Goal: Navigation & Orientation: Find specific page/section

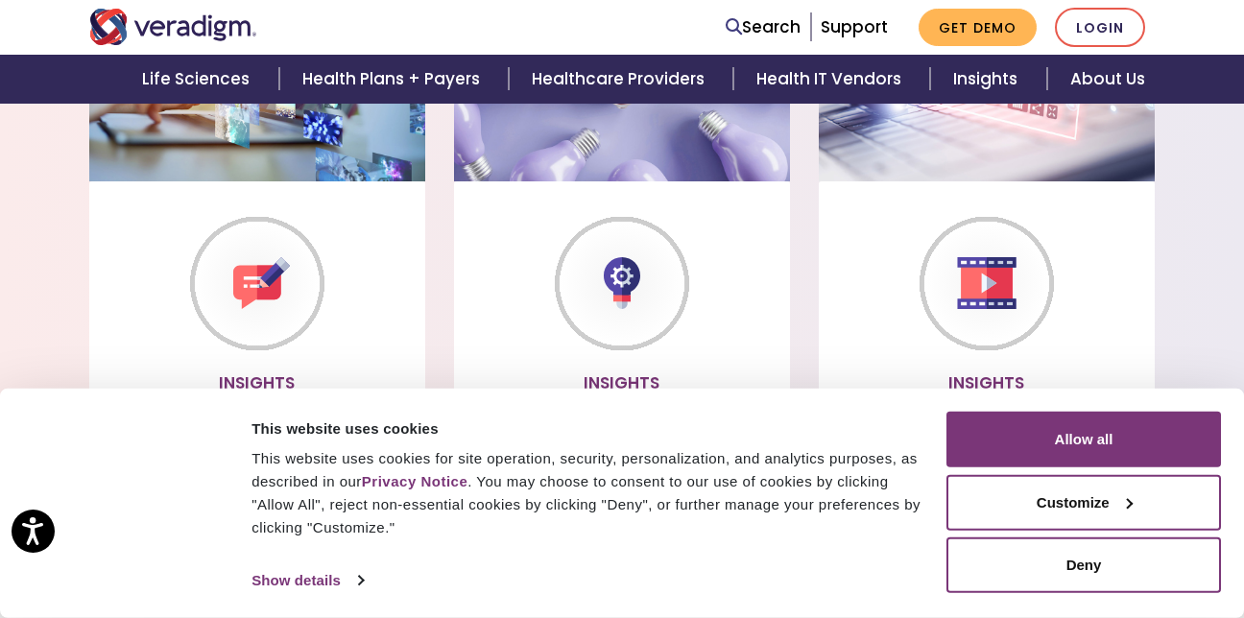
scroll to position [1632, 0]
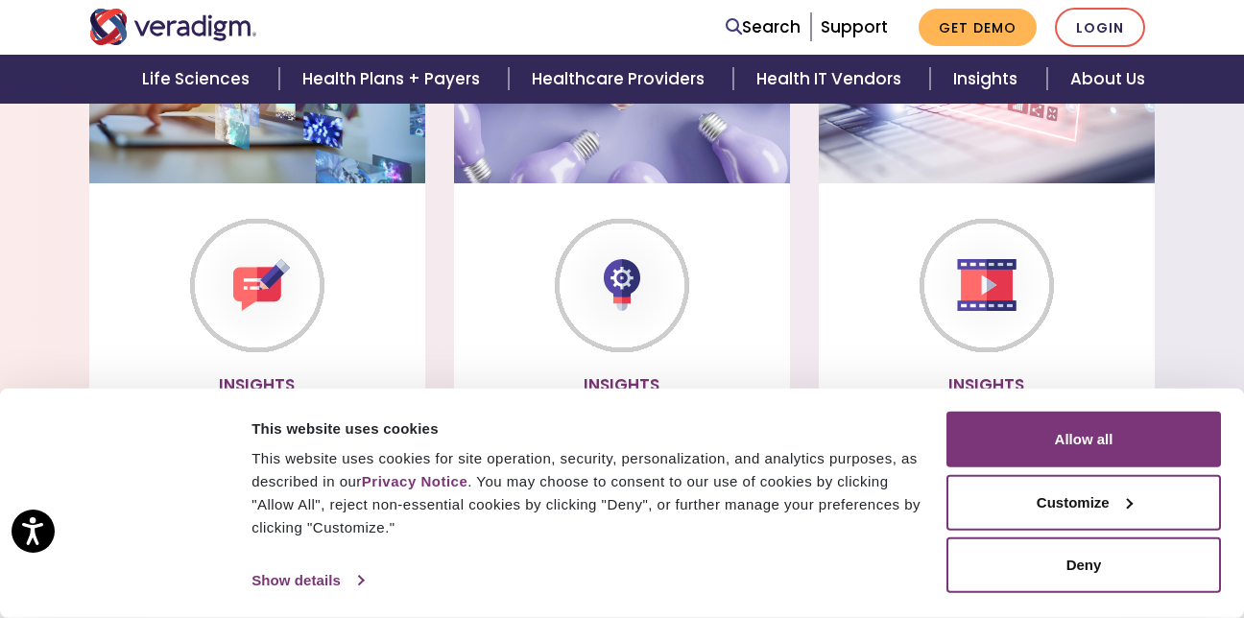
click at [317, 582] on link "Show details" at bounding box center [307, 581] width 111 height 29
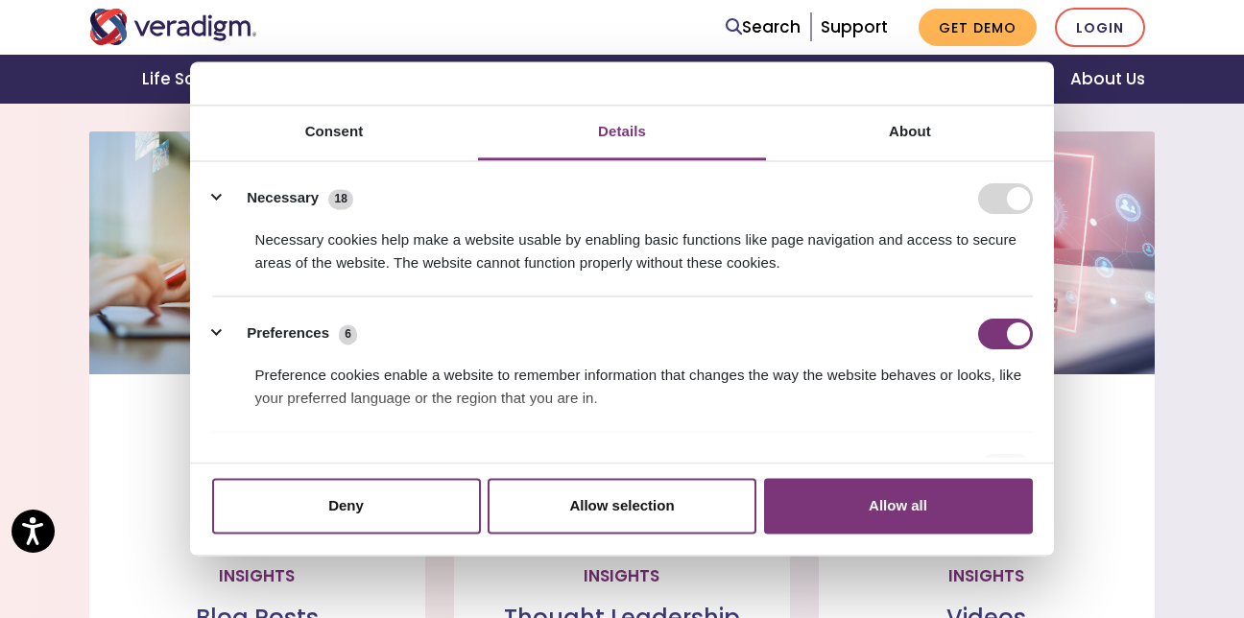
scroll to position [1440, 0]
click at [221, 85] on div at bounding box center [622, 83] width 864 height 44
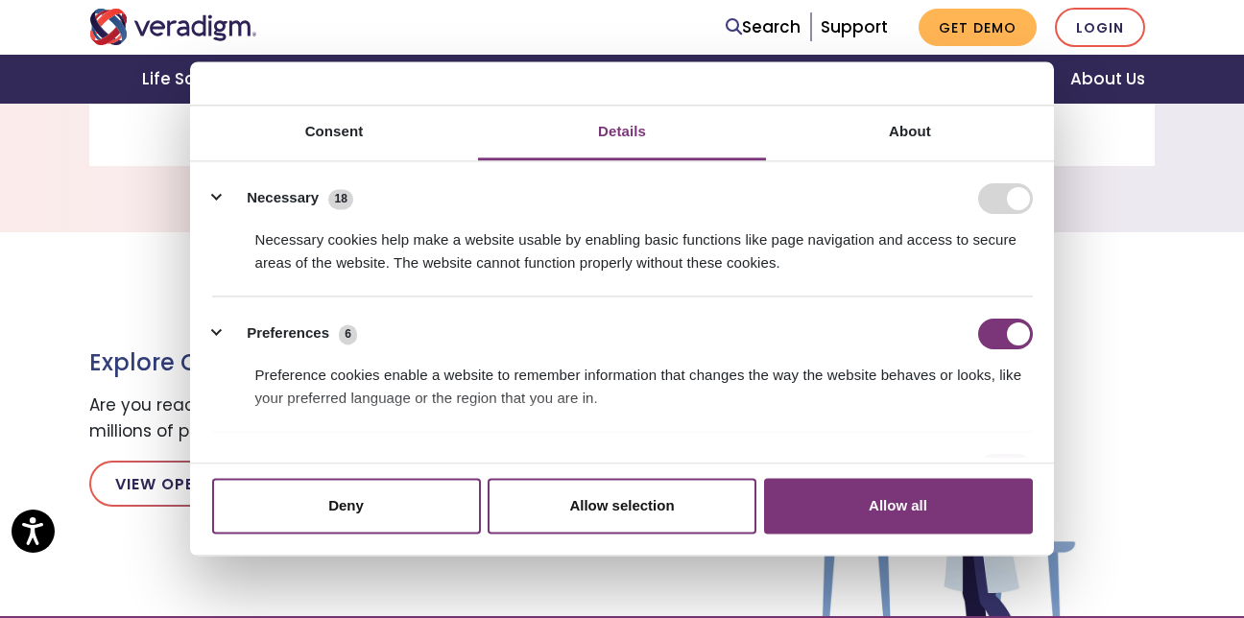
scroll to position [1920, 0]
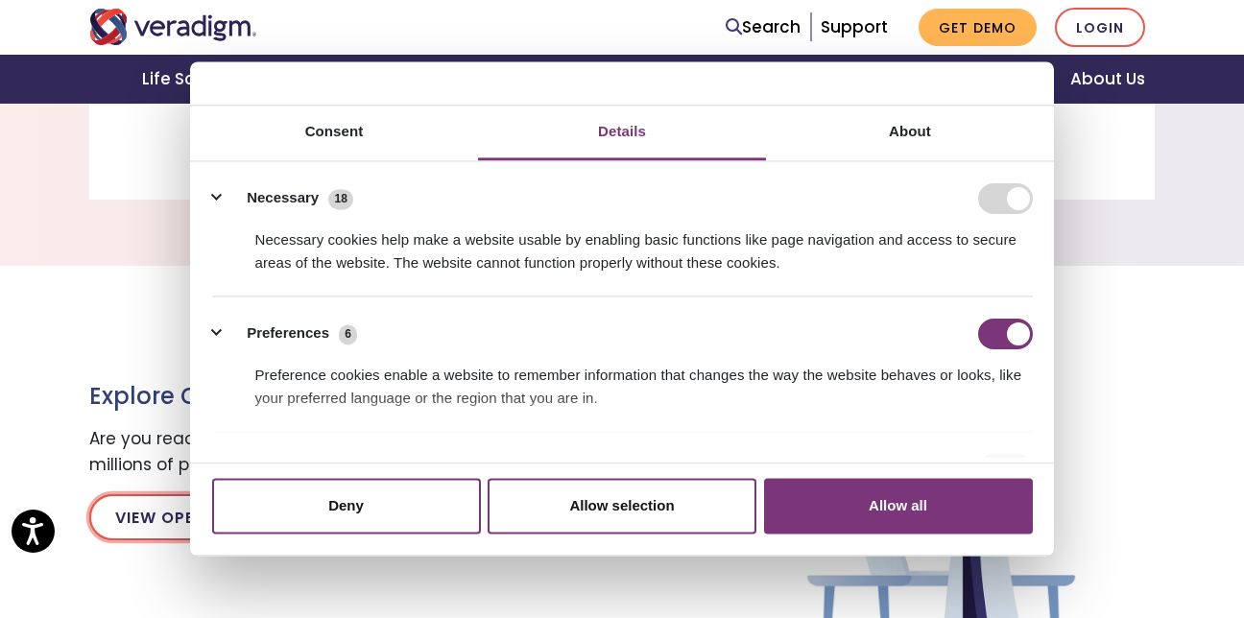
click at [163, 510] on link "View Open Positions" at bounding box center [207, 517] width 237 height 46
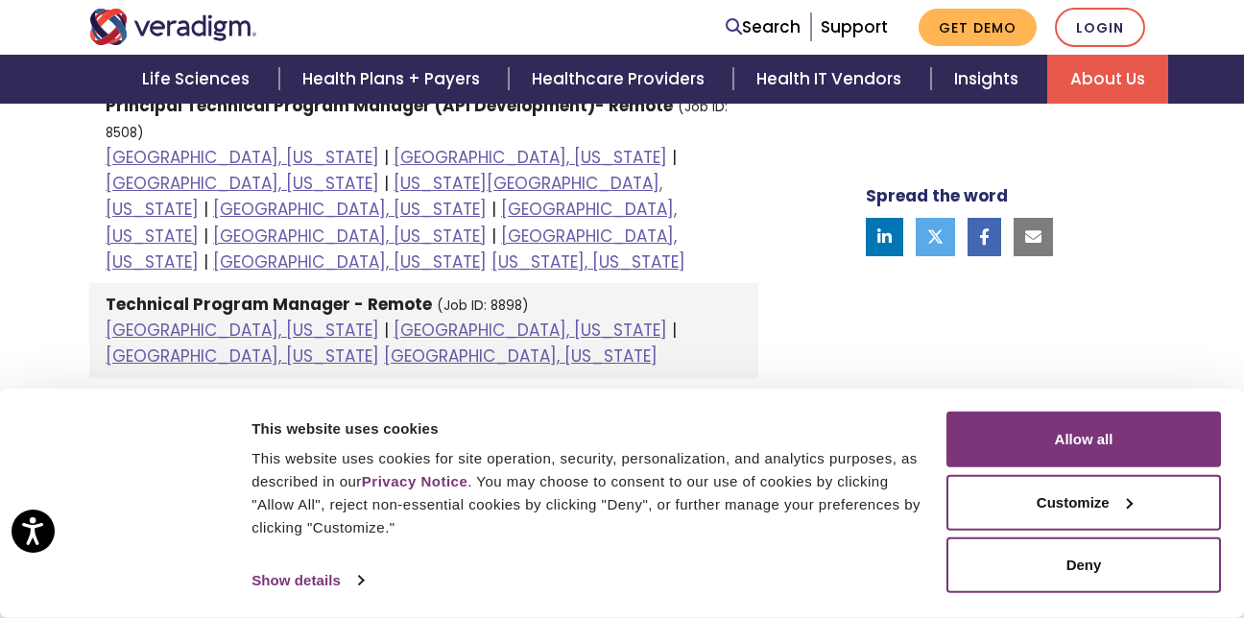
scroll to position [3177, 0]
click at [321, 583] on link "Show details" at bounding box center [307, 581] width 111 height 29
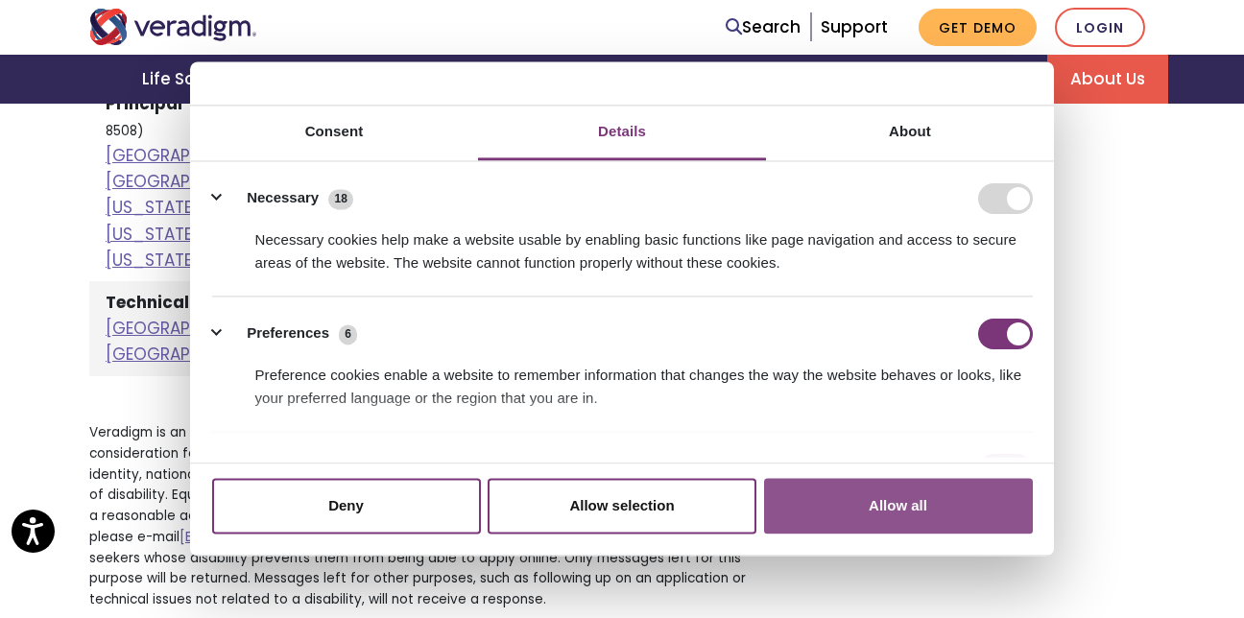
click at [890, 503] on button "Allow all" at bounding box center [898, 506] width 269 height 56
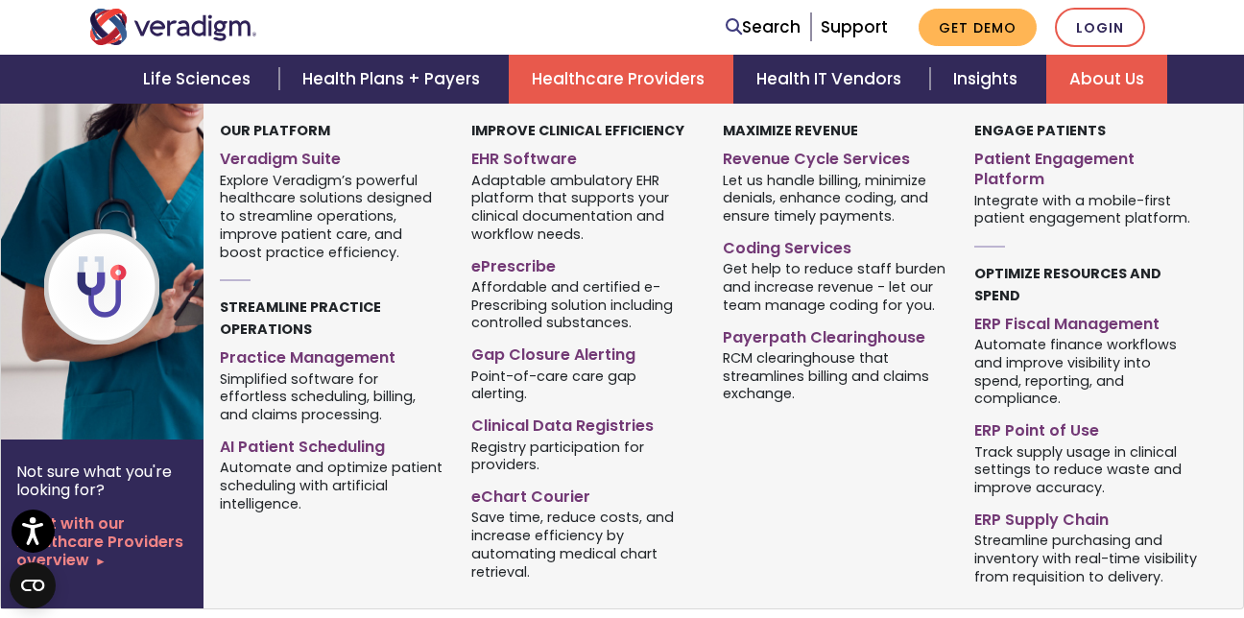
click at [640, 75] on link "Healthcare Providers" at bounding box center [621, 79] width 225 height 49
